Goal: Information Seeking & Learning: Compare options

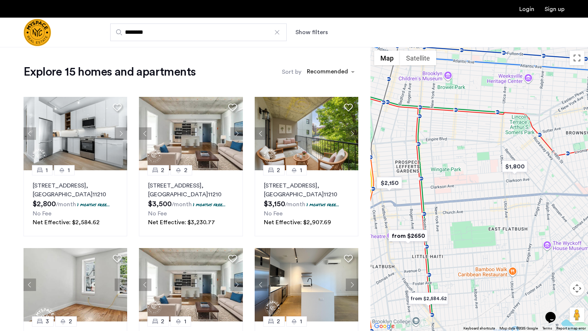
drag, startPoint x: 482, startPoint y: 170, endPoint x: 451, endPoint y: 232, distance: 69.3
click at [451, 232] on div at bounding box center [478, 189] width 217 height 284
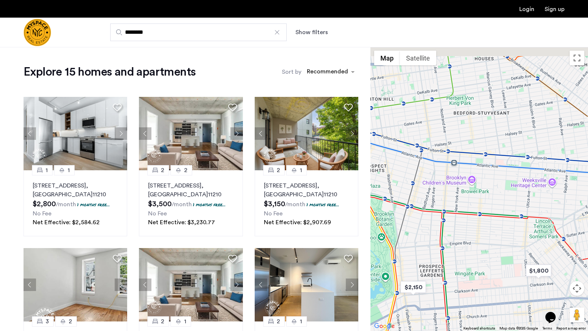
drag, startPoint x: 472, startPoint y: 163, endPoint x: 495, endPoint y: 279, distance: 117.7
click at [495, 279] on div at bounding box center [478, 189] width 217 height 284
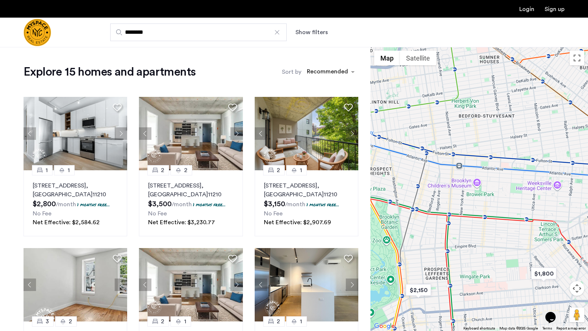
drag, startPoint x: 487, startPoint y: 260, endPoint x: 486, endPoint y: 254, distance: 5.9
click at [486, 254] on div at bounding box center [478, 189] width 217 height 284
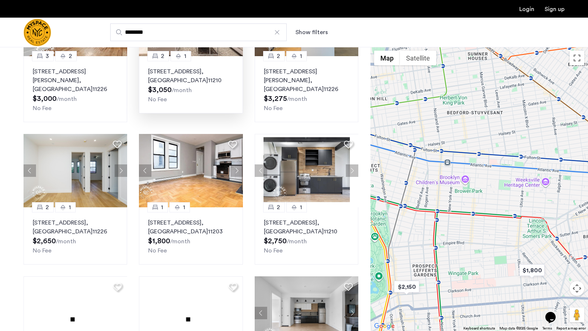
scroll to position [267, 0]
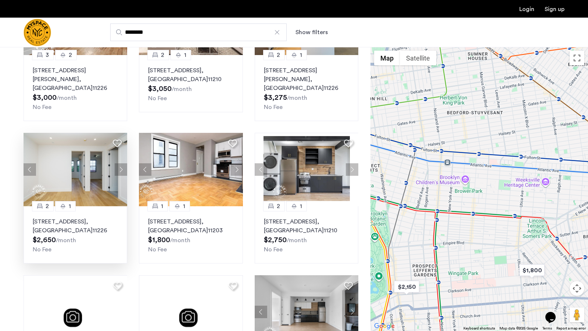
click at [122, 163] on button "Next apartment" at bounding box center [121, 169] width 12 height 12
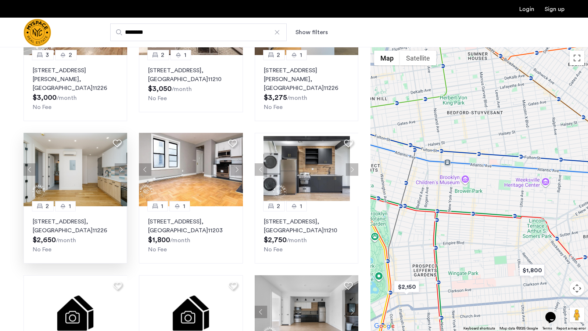
click at [121, 163] on button "Next apartment" at bounding box center [121, 169] width 12 height 12
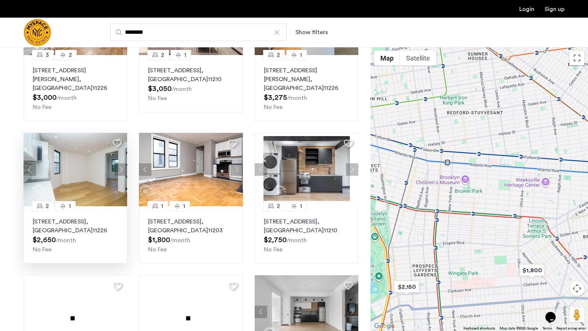
click at [122, 163] on button "Next apartment" at bounding box center [121, 169] width 12 height 12
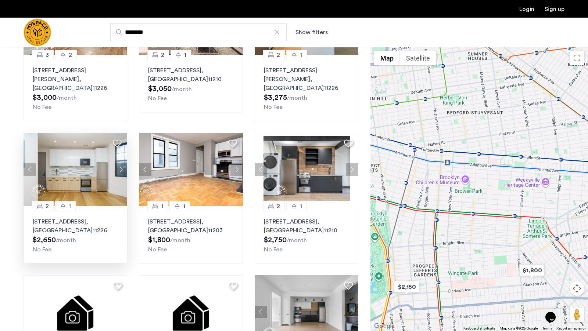
click at [122, 163] on button "Next apartment" at bounding box center [121, 169] width 12 height 12
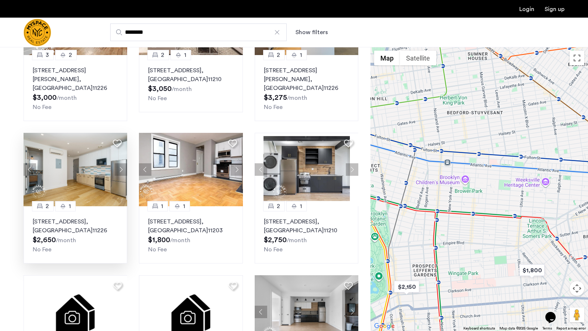
click at [122, 163] on button "Next apartment" at bounding box center [121, 169] width 12 height 12
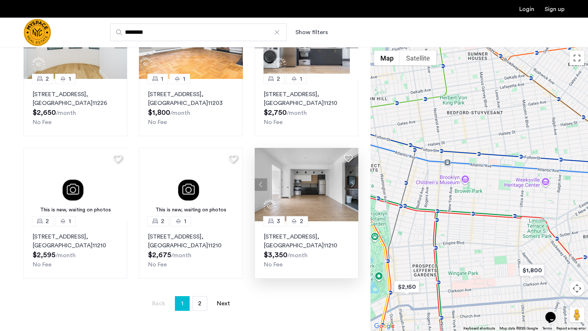
scroll to position [396, 0]
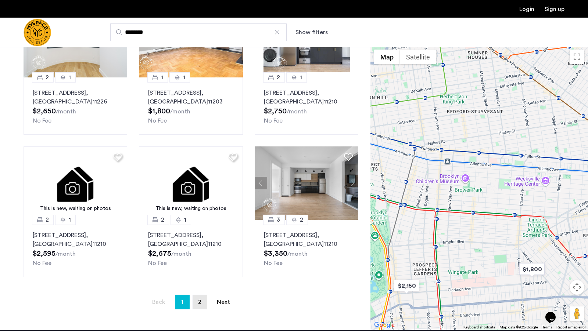
click at [197, 295] on link "page 2" at bounding box center [200, 302] width 14 height 14
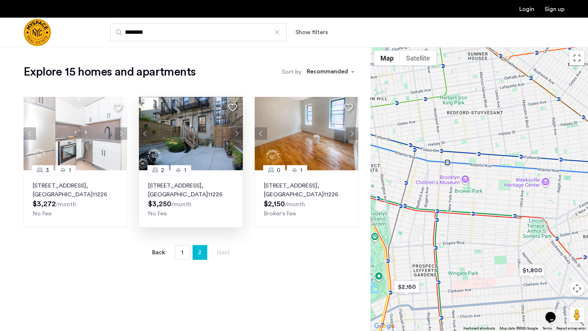
click at [235, 133] on button "Next apartment" at bounding box center [236, 133] width 12 height 12
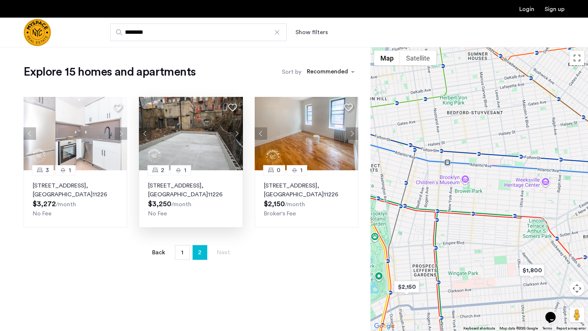
click at [235, 133] on button "Next apartment" at bounding box center [236, 133] width 12 height 12
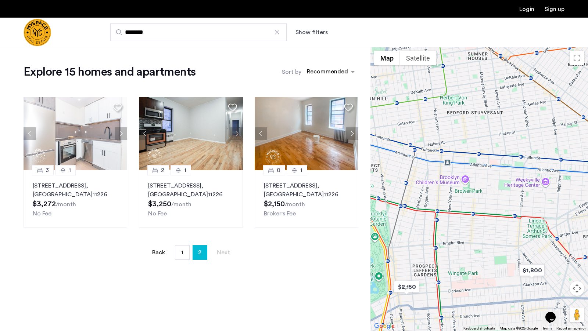
click at [235, 133] on button "Next apartment" at bounding box center [236, 133] width 12 height 12
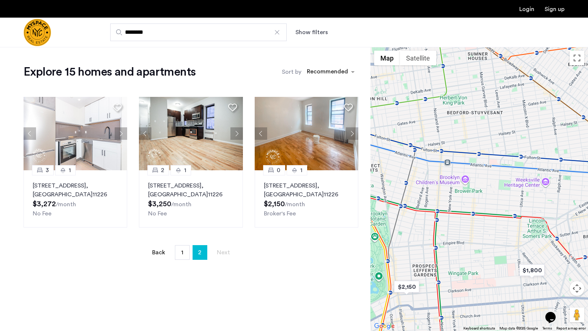
click at [235, 133] on button "Next apartment" at bounding box center [236, 133] width 12 height 12
